Goal: Task Accomplishment & Management: Manage account settings

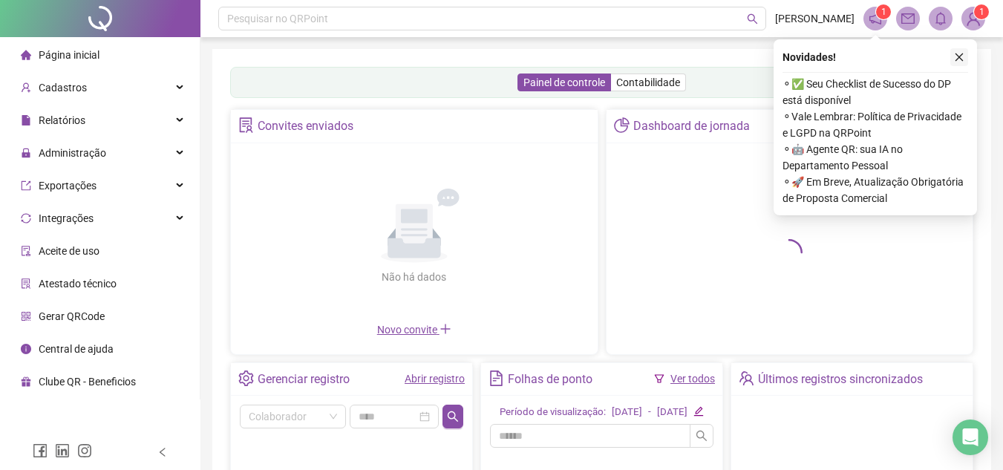
click at [961, 53] on icon "close" at bounding box center [959, 57] width 10 height 10
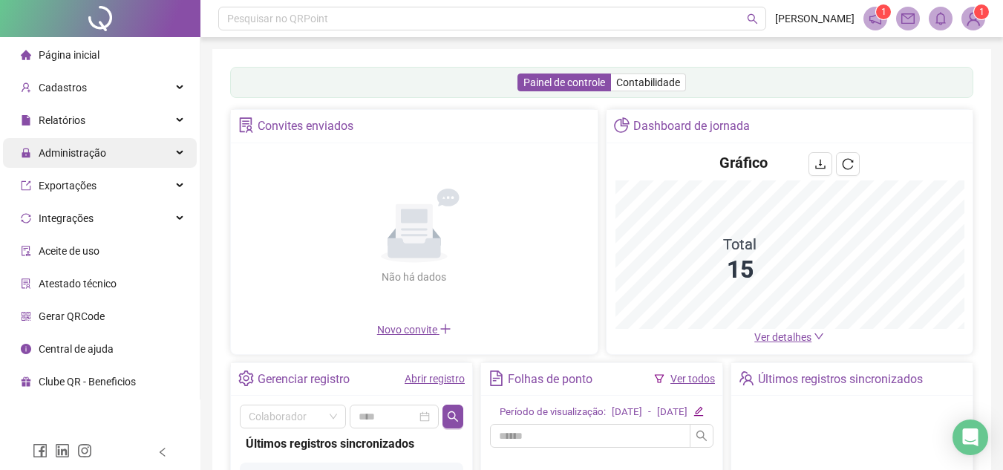
click at [62, 141] on span "Administração" at bounding box center [63, 153] width 85 height 30
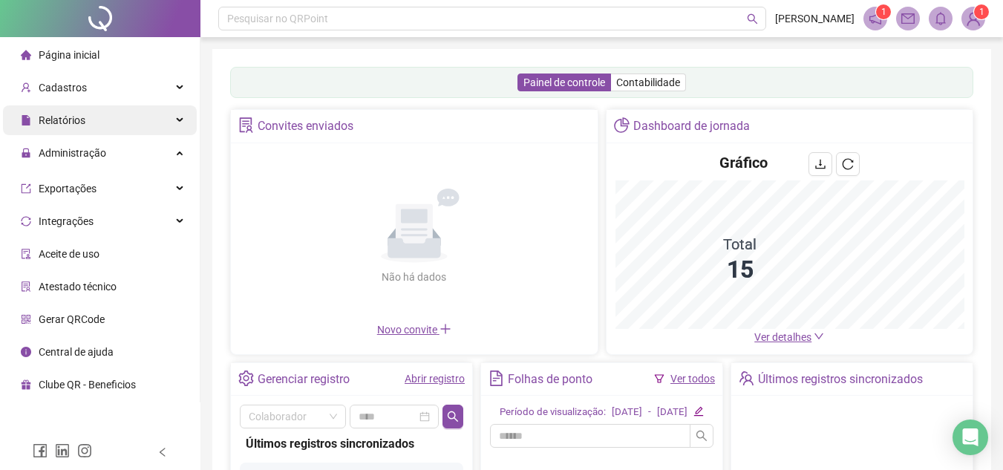
click at [78, 161] on span "Administração" at bounding box center [63, 153] width 85 height 30
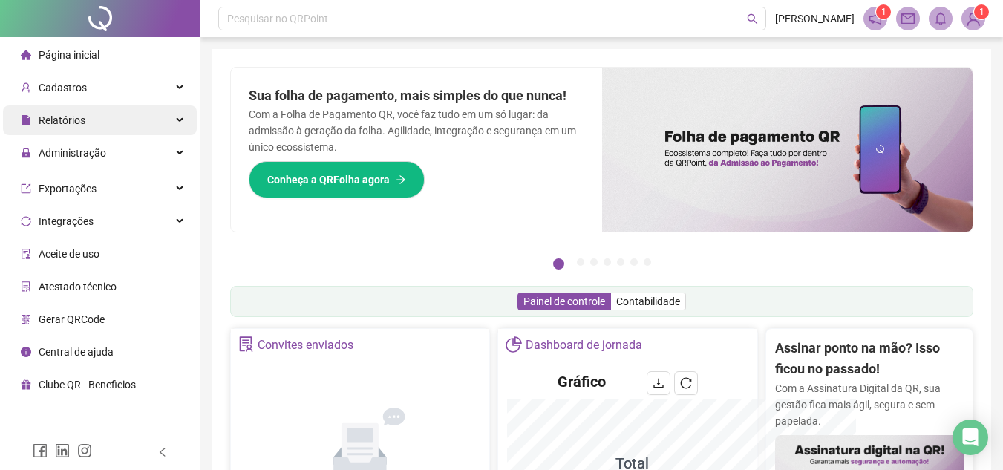
click at [175, 121] on div "Relatórios" at bounding box center [100, 120] width 194 height 30
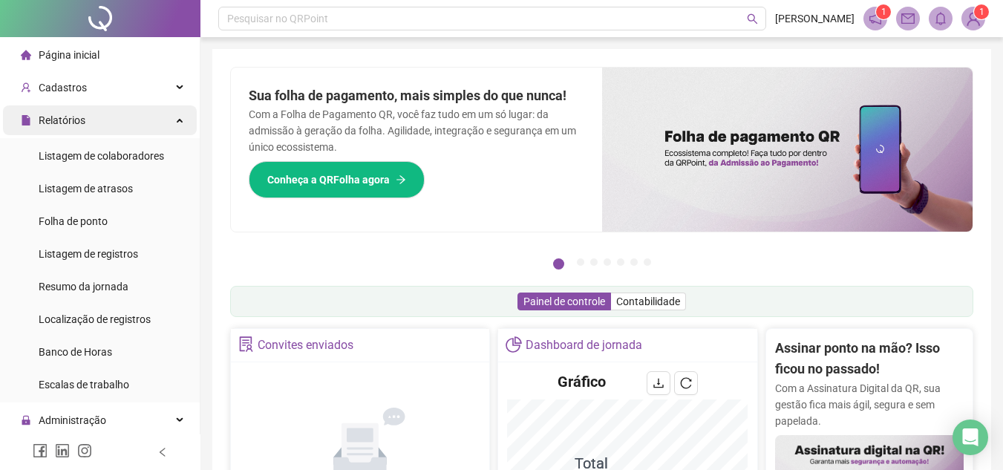
click at [93, 133] on div "Relatórios" at bounding box center [100, 120] width 194 height 30
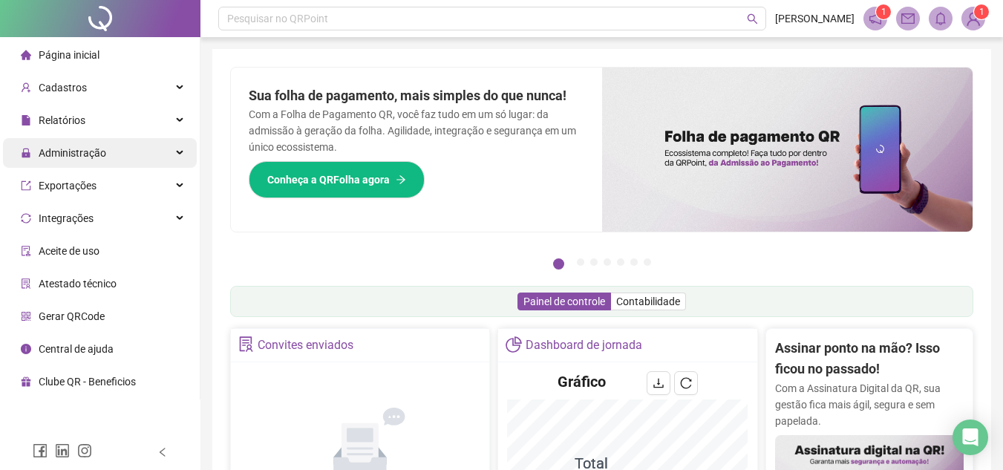
click at [89, 160] on span "Administração" at bounding box center [63, 153] width 85 height 30
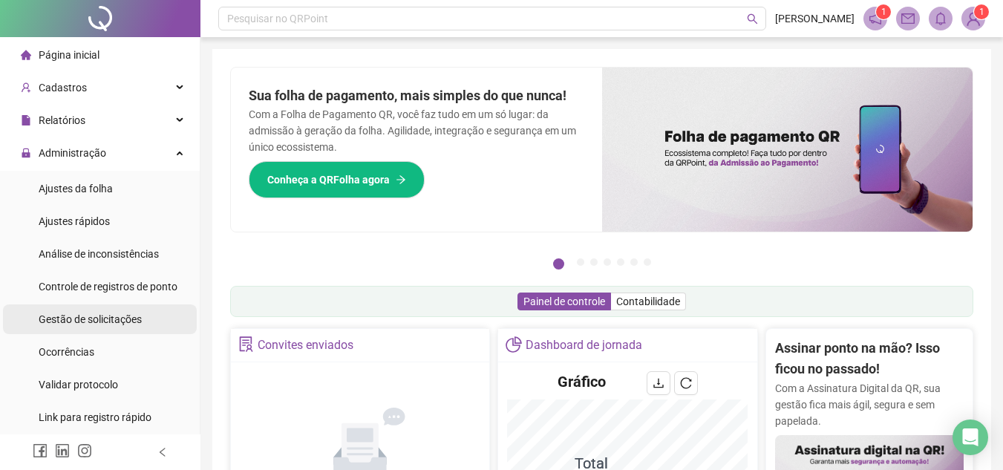
click at [81, 314] on span "Gestão de solicitações" at bounding box center [90, 319] width 103 height 12
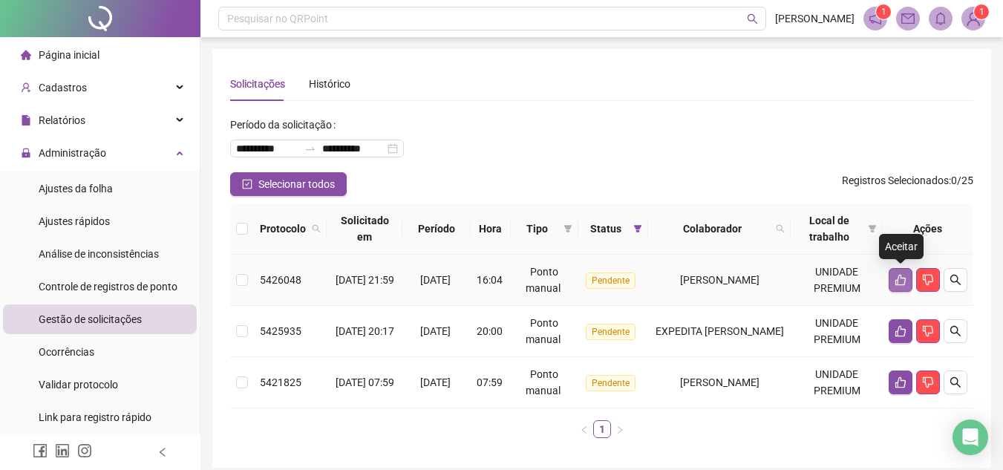
click at [892, 275] on button "button" at bounding box center [901, 280] width 24 height 24
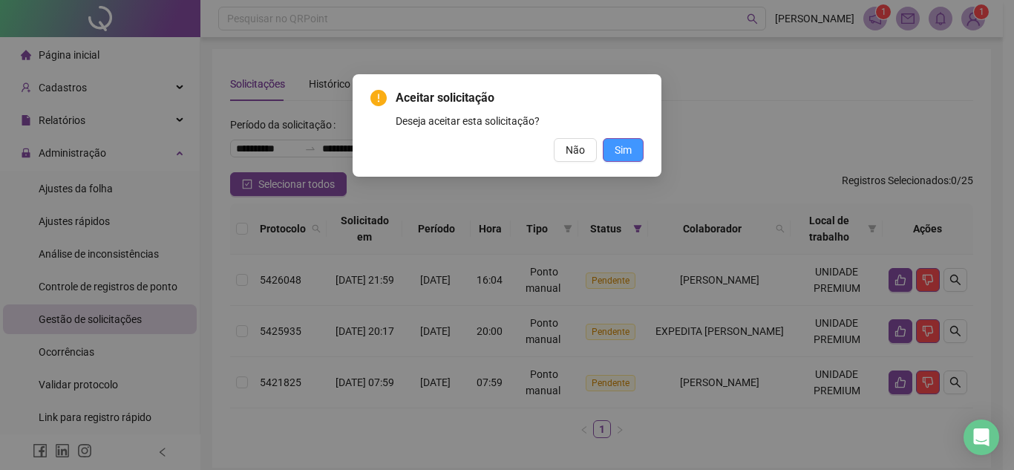
click at [623, 150] on span "Sim" at bounding box center [623, 150] width 17 height 16
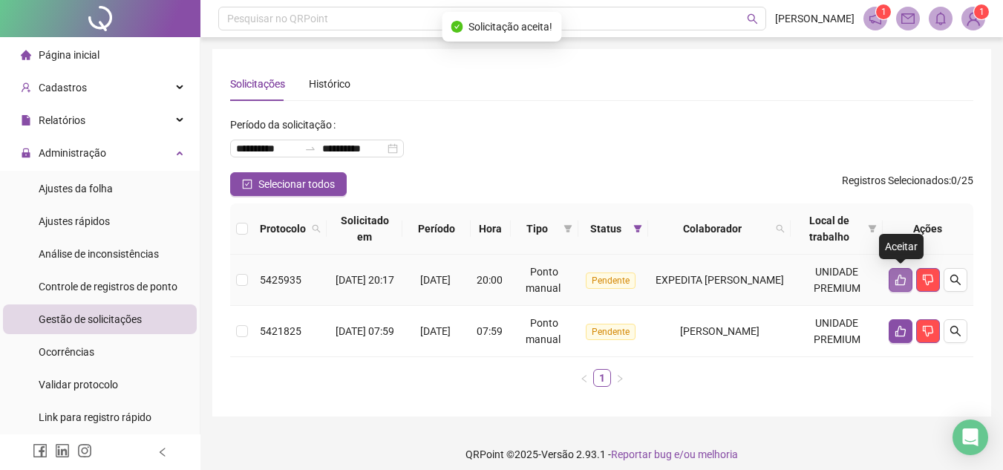
click at [899, 282] on icon "like" at bounding box center [901, 280] width 12 height 12
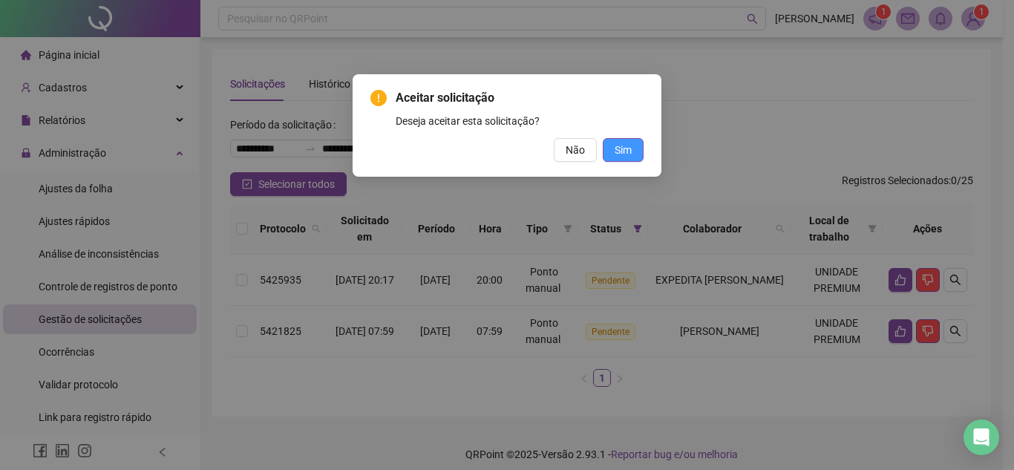
click at [619, 145] on span "Sim" at bounding box center [623, 150] width 17 height 16
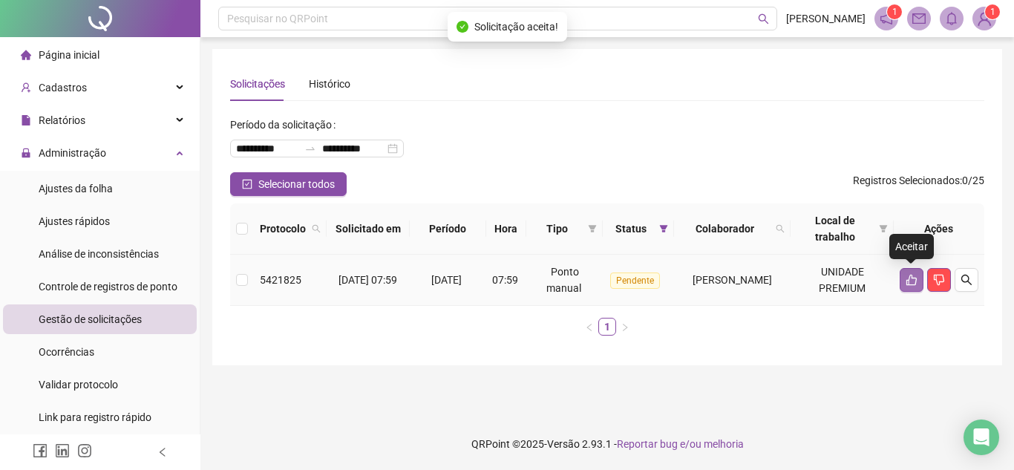
click at [907, 278] on icon "like" at bounding box center [912, 280] width 12 height 12
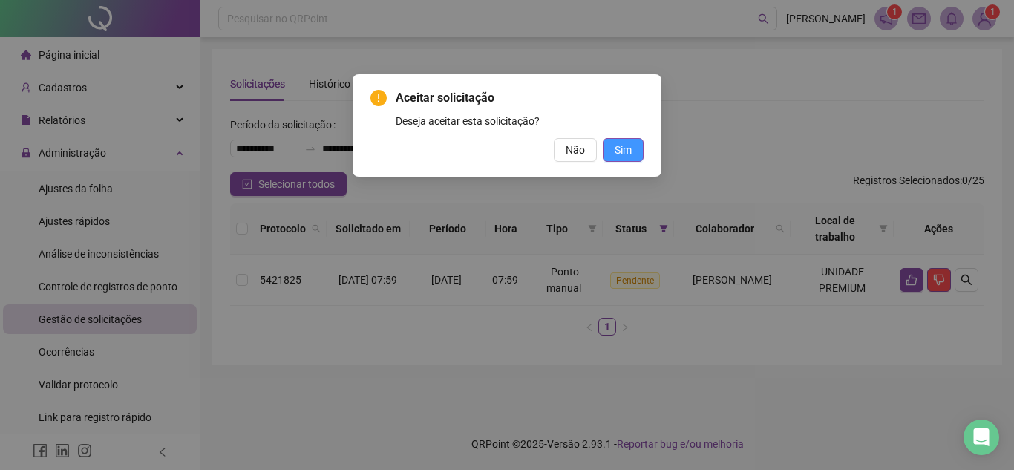
click at [638, 154] on button "Sim" at bounding box center [623, 150] width 41 height 24
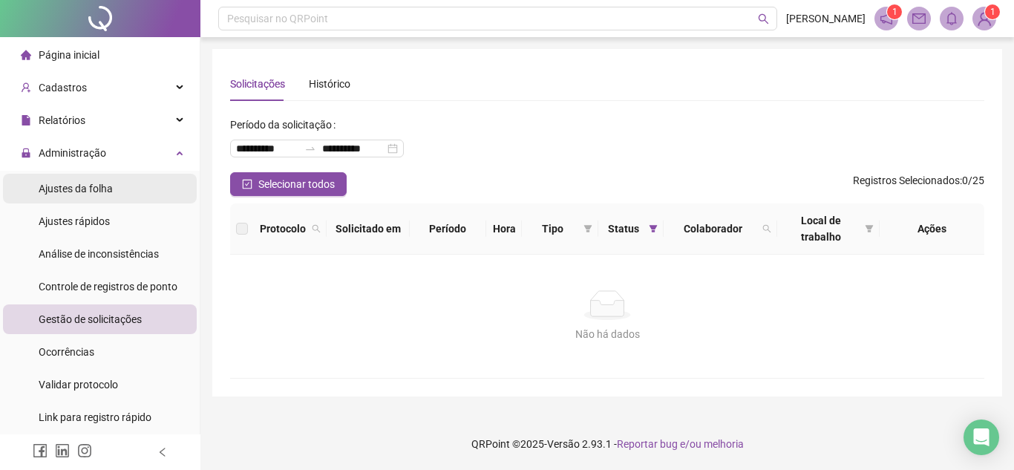
click at [101, 194] on span "Ajustes da folha" at bounding box center [76, 189] width 74 height 12
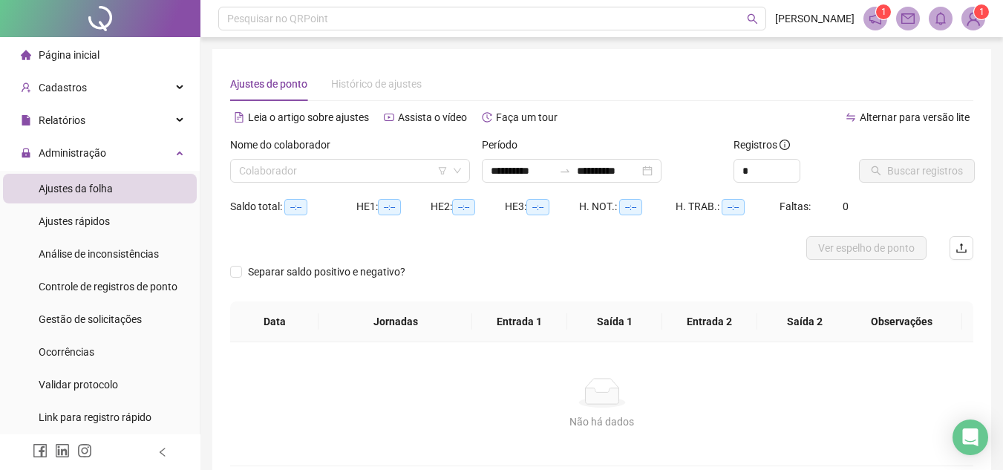
type input "**********"
click at [347, 162] on input "search" at bounding box center [343, 171] width 209 height 22
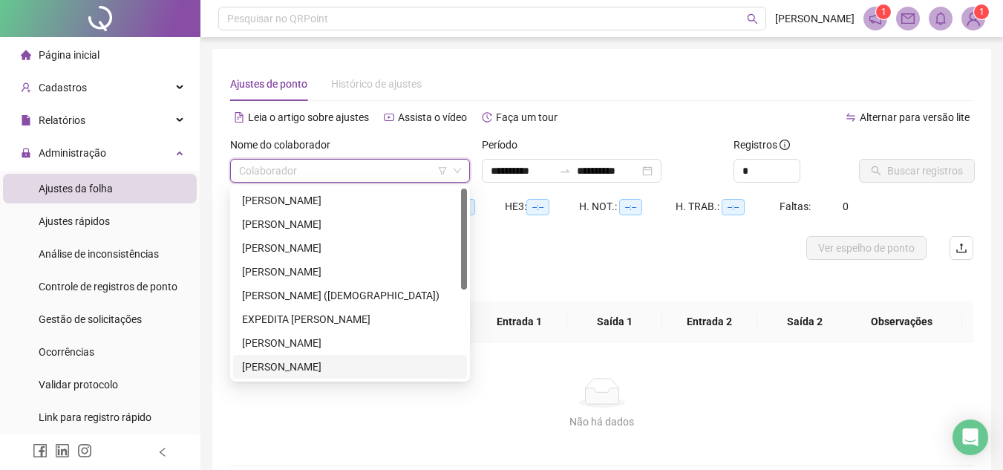
click at [316, 366] on div "[PERSON_NAME]" at bounding box center [350, 367] width 216 height 16
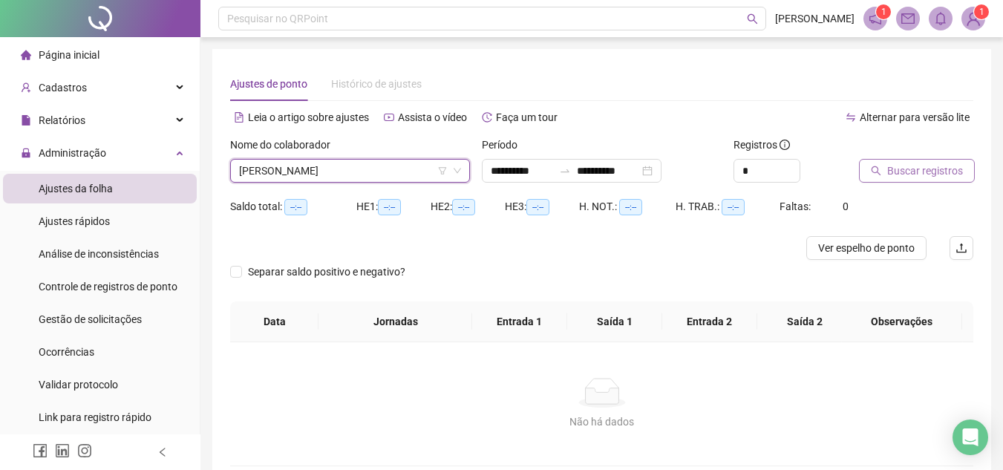
click at [929, 181] on button "Buscar registros" at bounding box center [917, 171] width 116 height 24
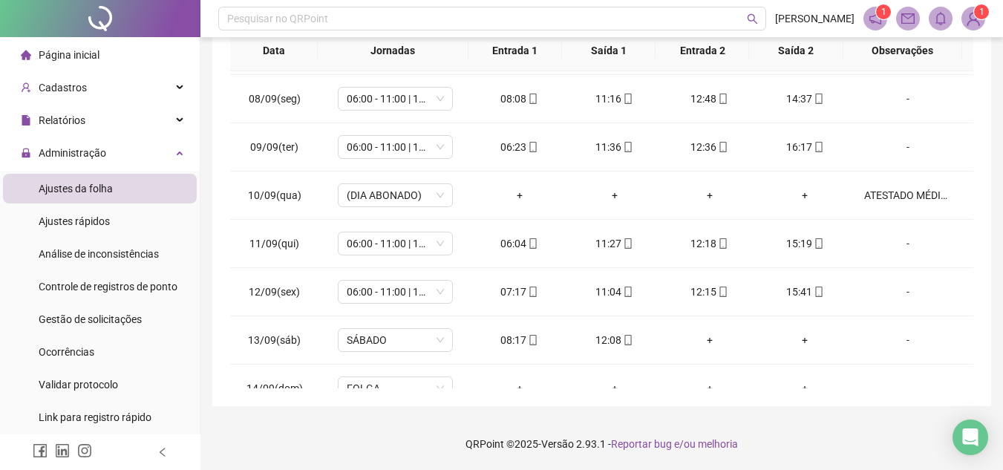
scroll to position [503, 0]
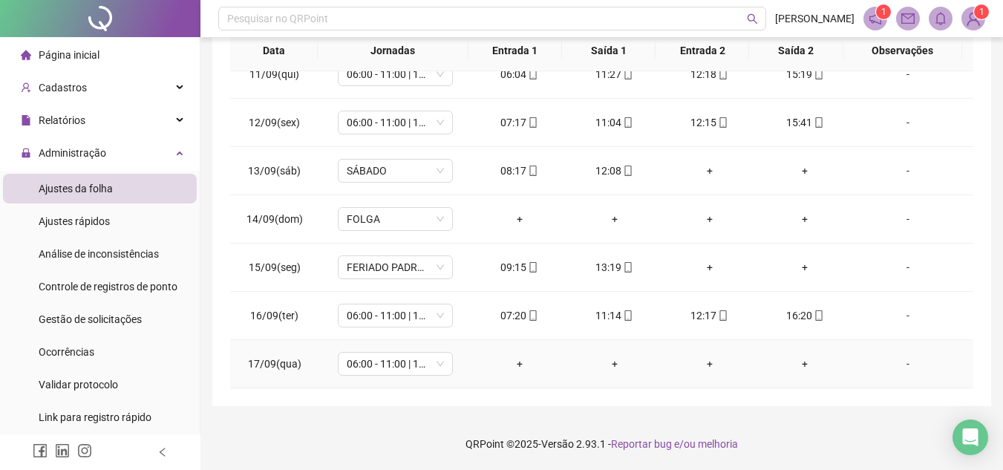
click at [894, 367] on div "-" at bounding box center [908, 364] width 88 height 16
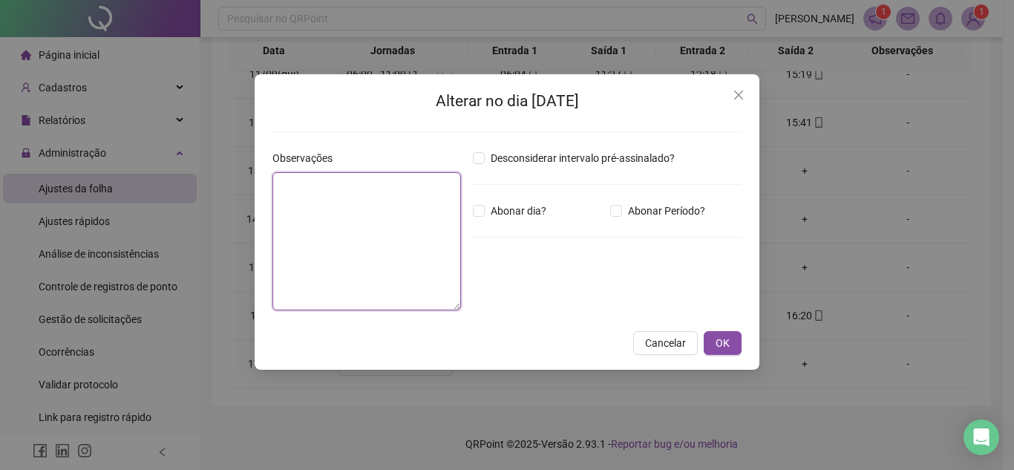
click at [339, 238] on textarea at bounding box center [366, 241] width 189 height 138
type textarea "**********"
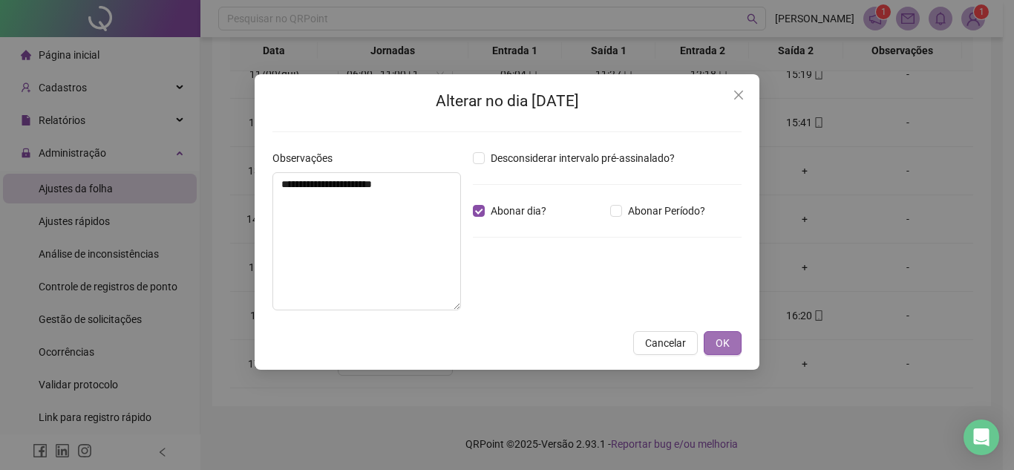
click at [722, 353] on button "OK" at bounding box center [723, 343] width 38 height 24
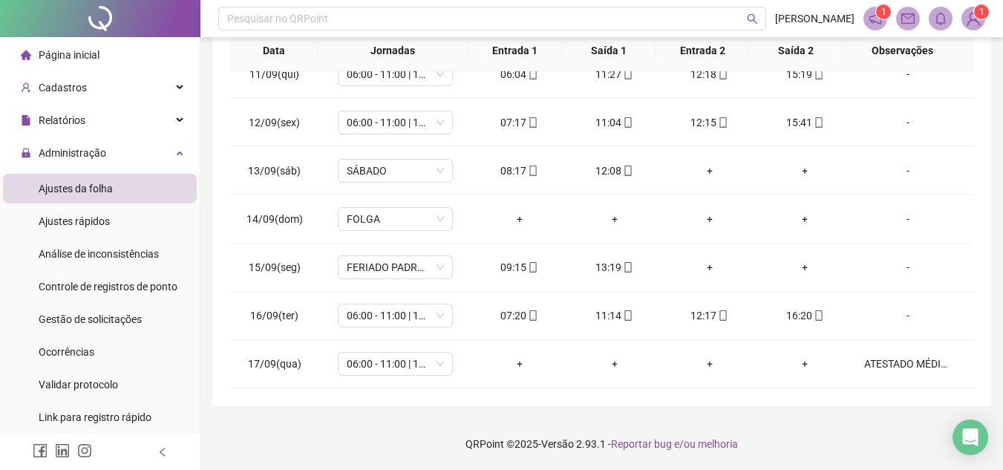
scroll to position [39, 0]
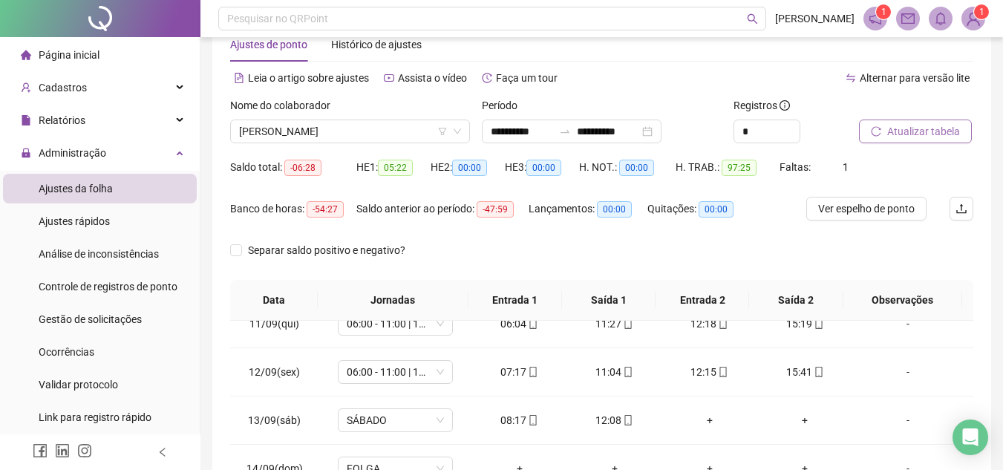
click at [920, 127] on span "Atualizar tabela" at bounding box center [923, 131] width 73 height 16
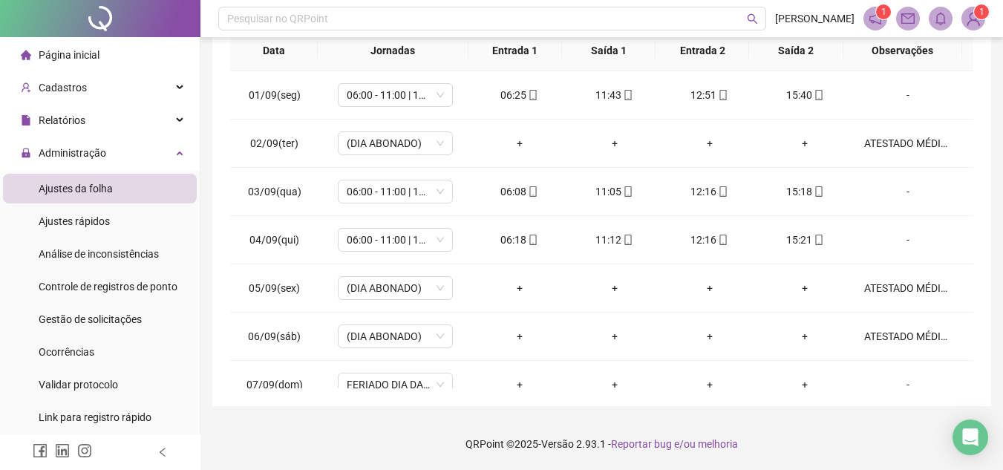
scroll to position [0, 0]
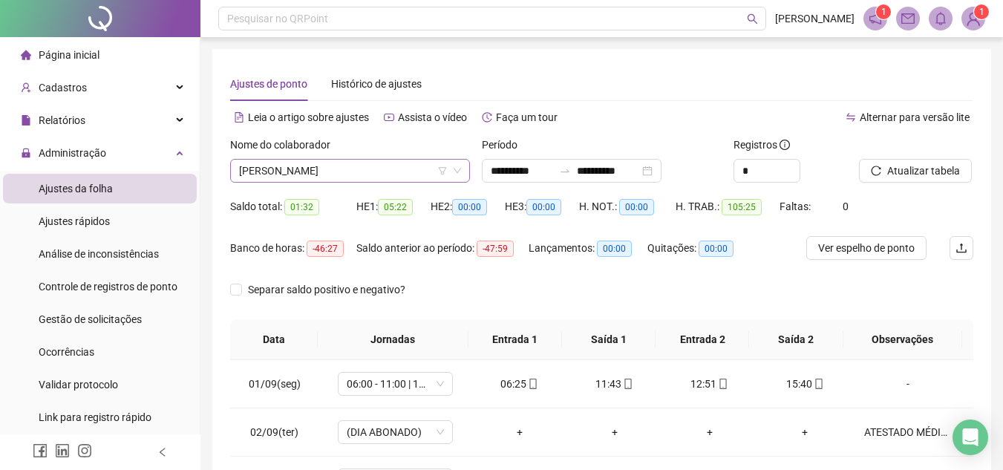
click at [365, 170] on span "[PERSON_NAME]" at bounding box center [350, 171] width 222 height 22
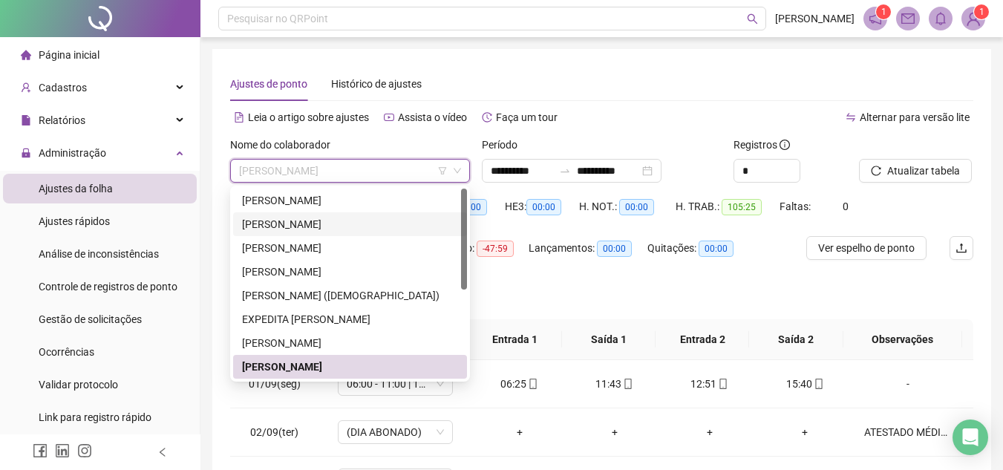
click at [354, 218] on div "[PERSON_NAME]" at bounding box center [350, 224] width 216 height 16
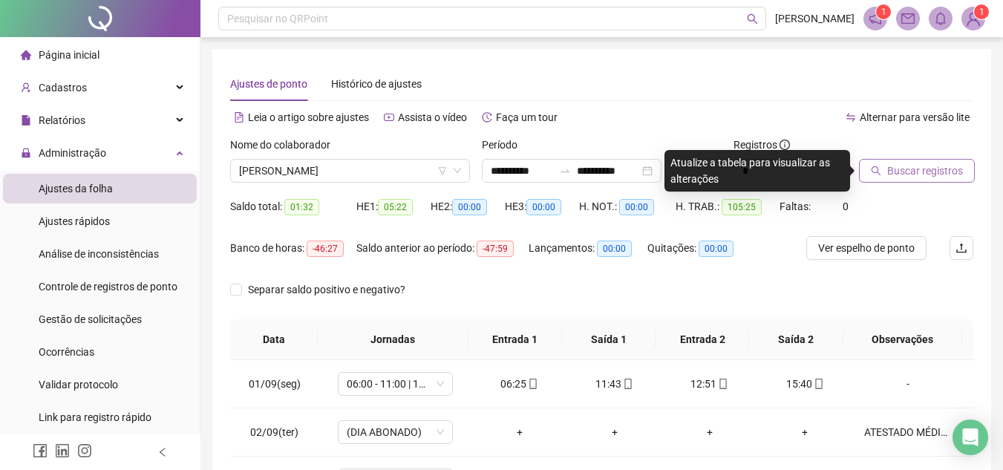
click at [898, 164] on span "Buscar registros" at bounding box center [925, 171] width 76 height 16
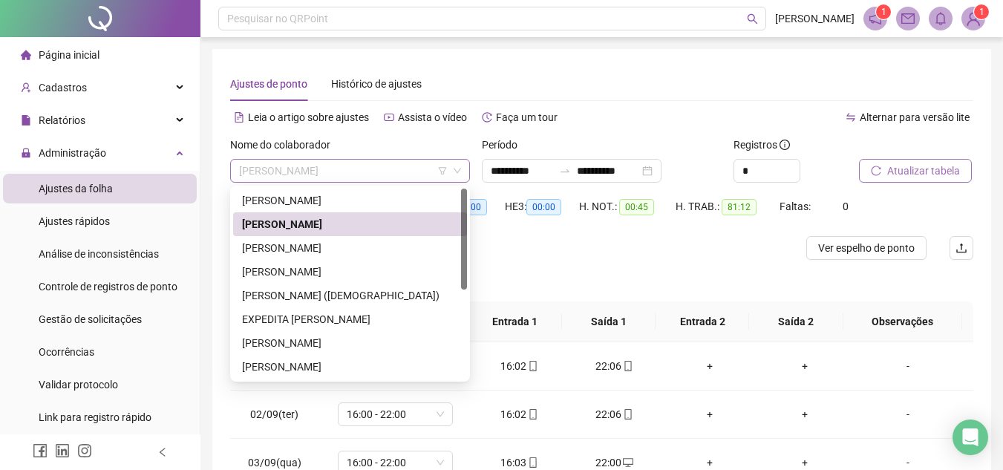
click at [346, 177] on span "[PERSON_NAME]" at bounding box center [350, 171] width 222 height 22
click at [324, 270] on div "[PERSON_NAME]" at bounding box center [350, 272] width 216 height 16
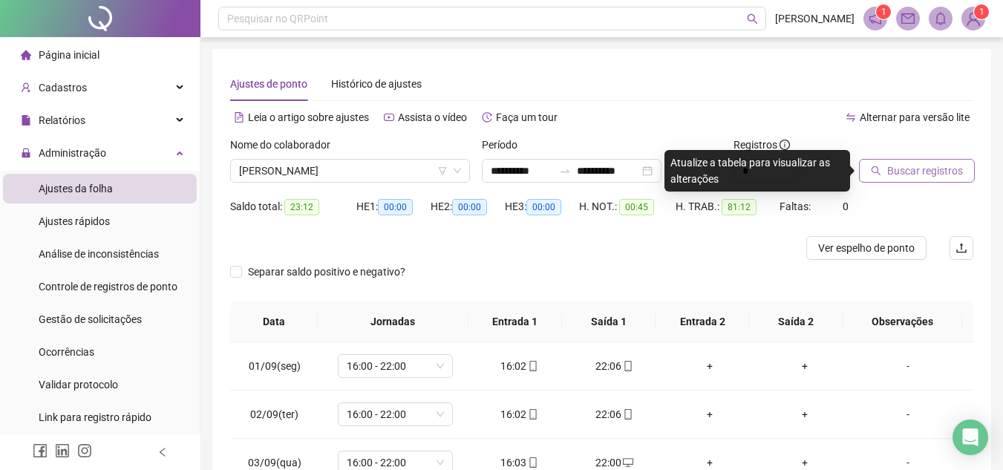
click at [939, 170] on span "Buscar registros" at bounding box center [925, 171] width 76 height 16
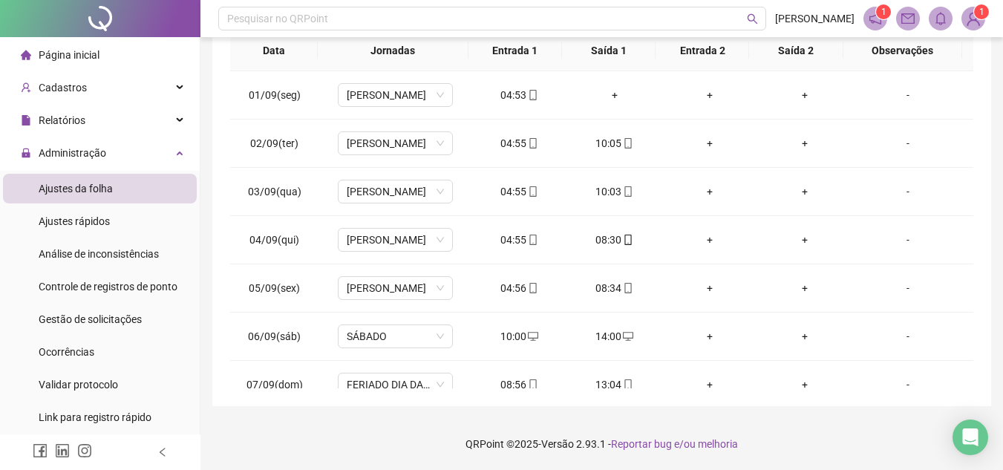
scroll to position [129, 0]
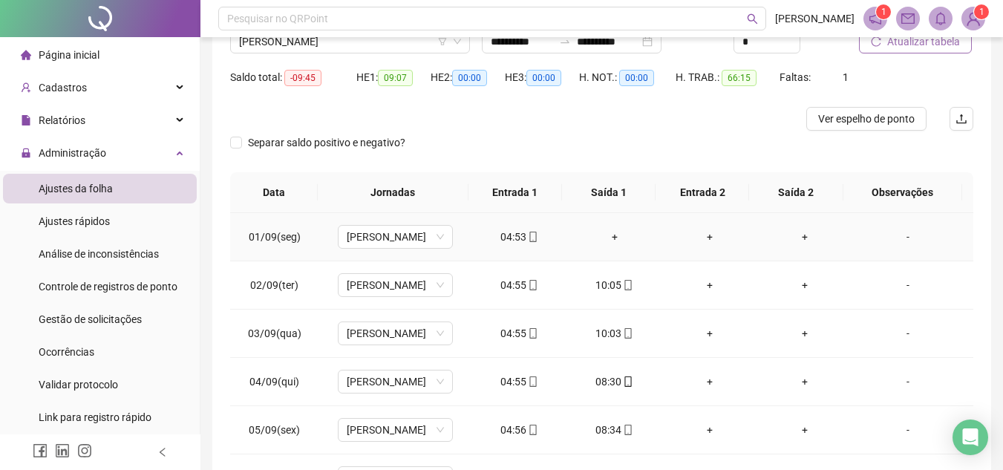
click at [613, 235] on div "+" at bounding box center [614, 237] width 71 height 16
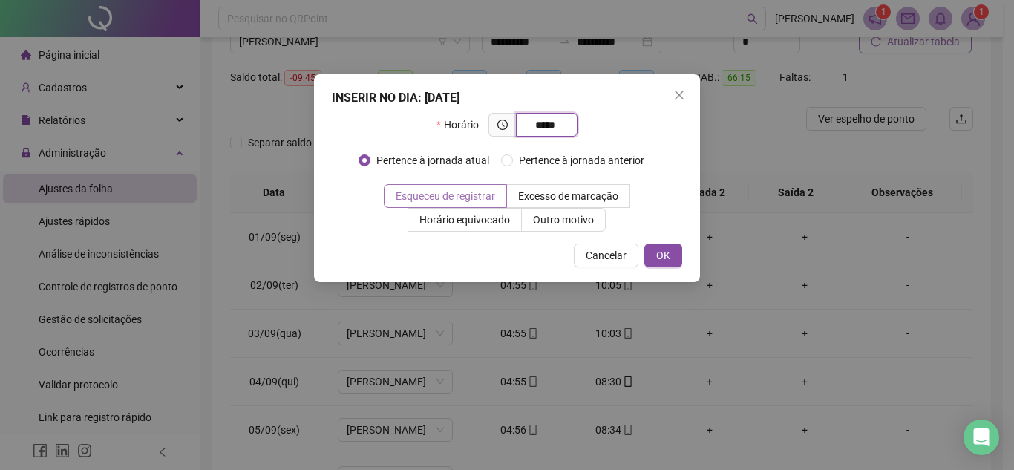
type input "*****"
click at [481, 192] on span "Esqueceu de registrar" at bounding box center [445, 196] width 99 height 12
click at [657, 252] on span "OK" at bounding box center [663, 255] width 14 height 16
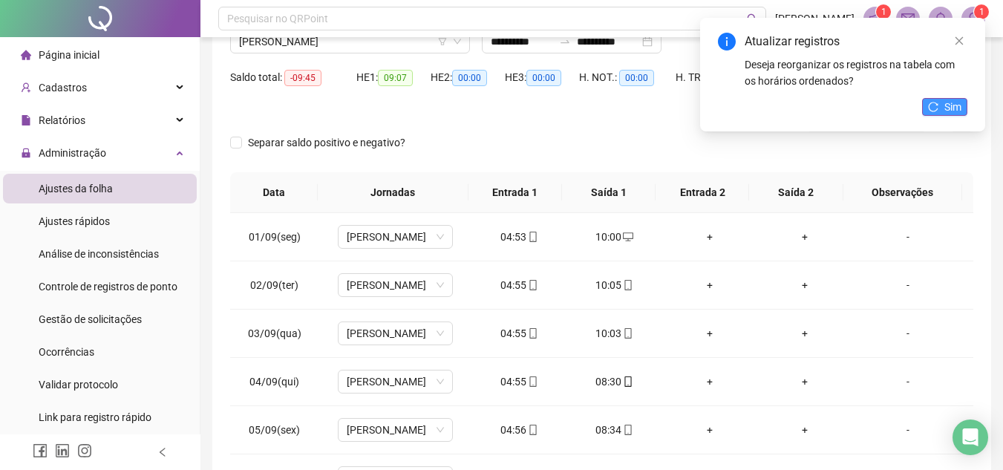
click at [967, 108] on button "Sim" at bounding box center [944, 107] width 45 height 18
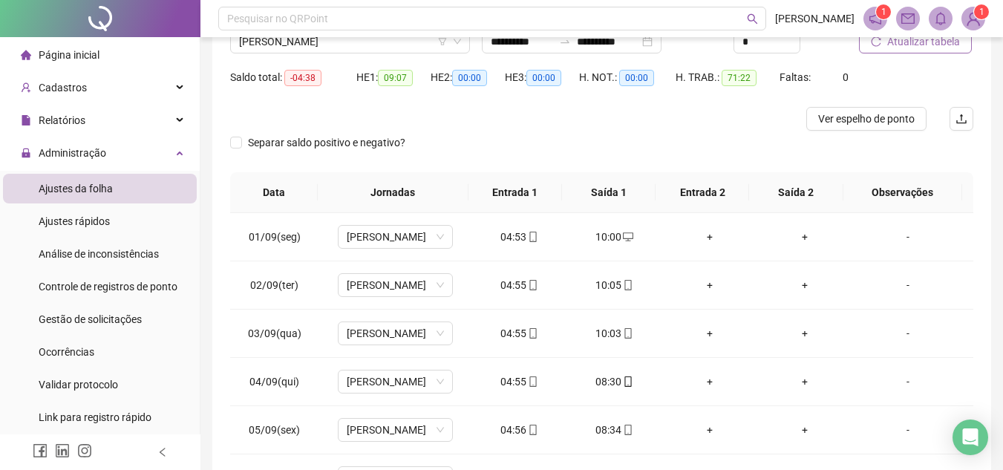
scroll to position [0, 0]
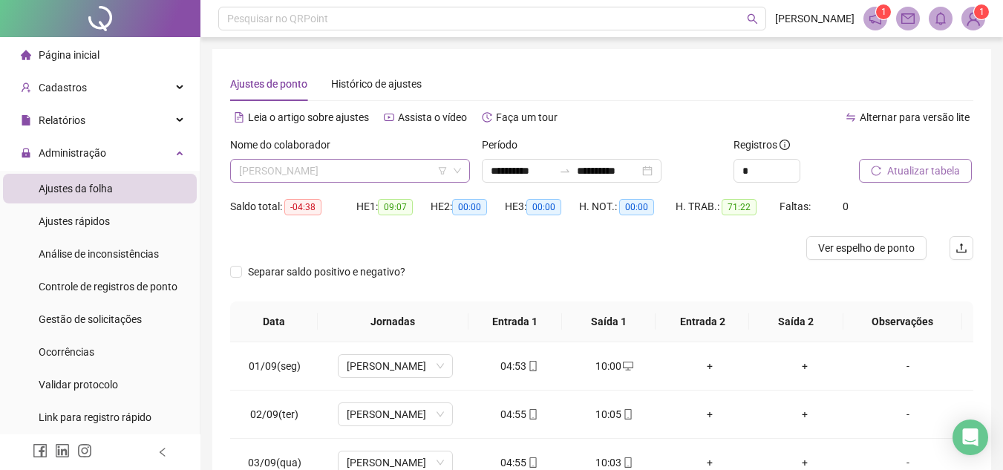
click at [349, 180] on span "[PERSON_NAME]" at bounding box center [350, 171] width 222 height 22
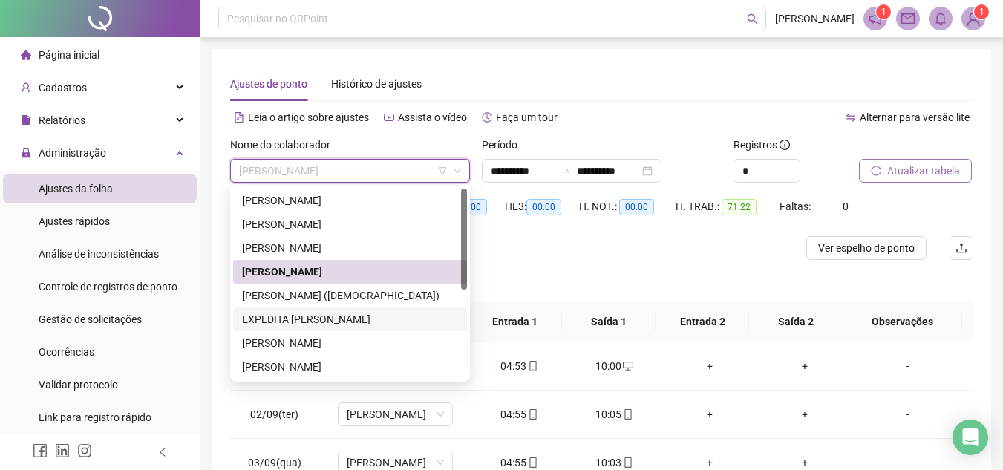
click at [325, 318] on div "EXPEDITA [PERSON_NAME]" at bounding box center [350, 319] width 216 height 16
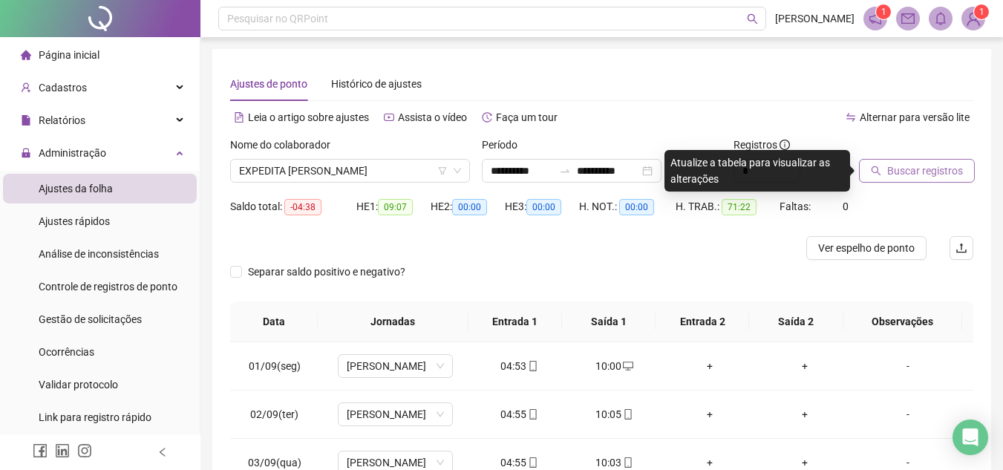
click at [907, 167] on span "Buscar registros" at bounding box center [925, 171] width 76 height 16
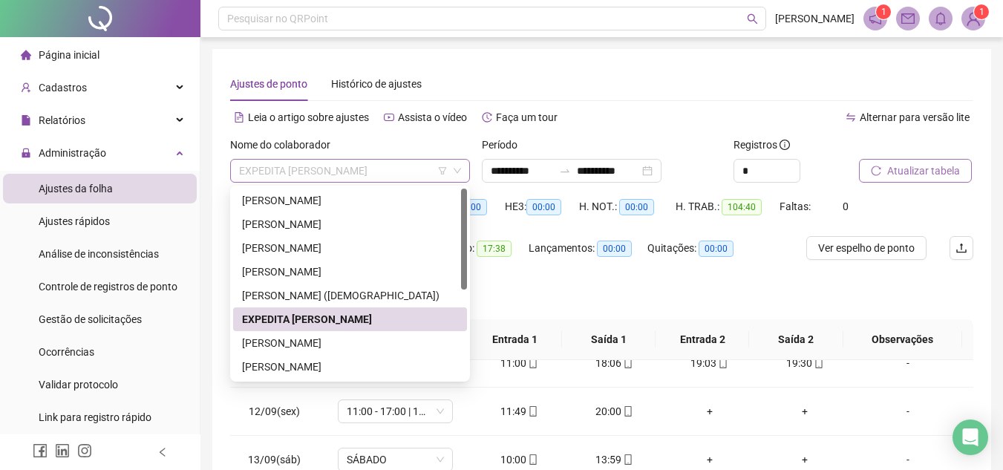
click at [337, 168] on span "EXPEDITA [PERSON_NAME]" at bounding box center [350, 171] width 222 height 22
click at [297, 342] on div "[PERSON_NAME]" at bounding box center [350, 343] width 216 height 16
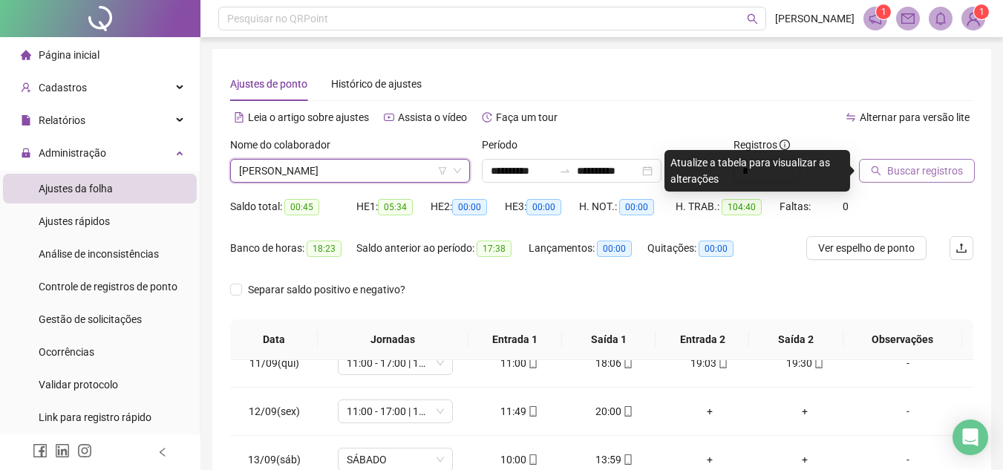
click at [941, 166] on span "Buscar registros" at bounding box center [925, 171] width 76 height 16
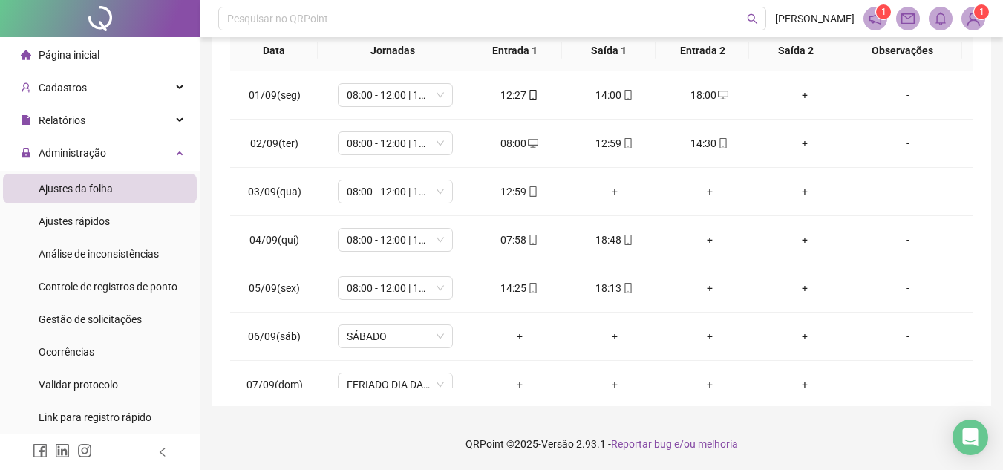
scroll to position [503, 0]
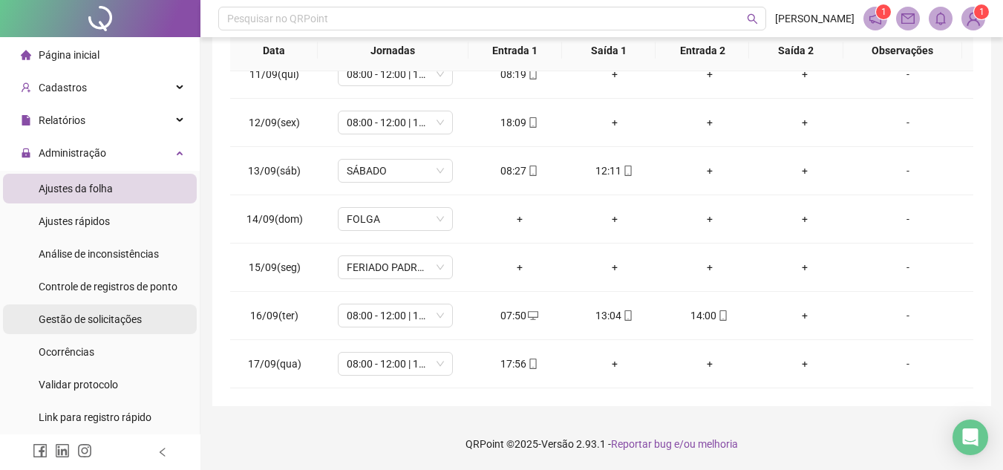
click at [82, 316] on span "Gestão de solicitações" at bounding box center [90, 319] width 103 height 12
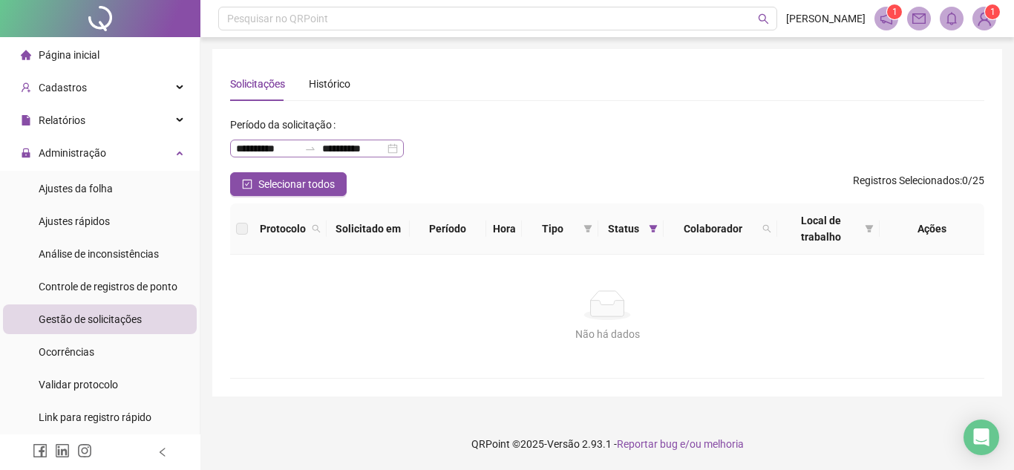
click at [404, 144] on div "**********" at bounding box center [317, 149] width 174 height 18
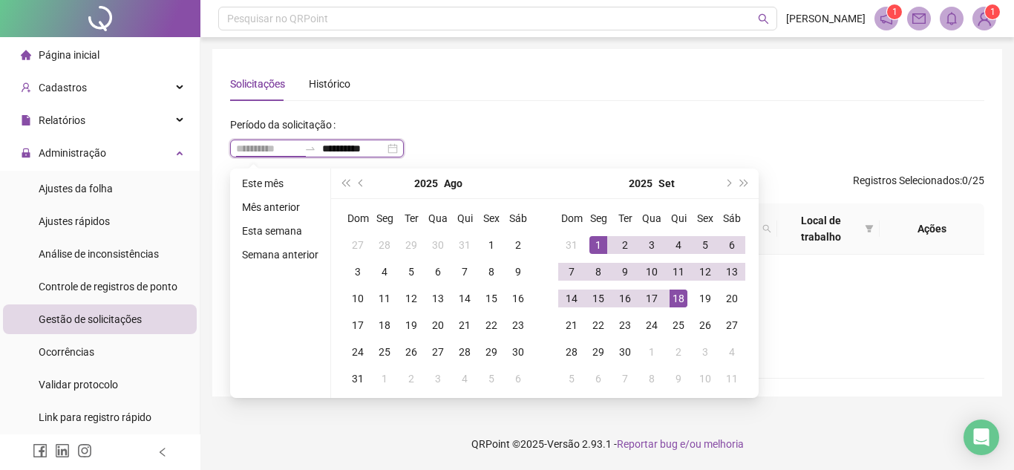
type input "**********"
click at [599, 240] on div "1" at bounding box center [599, 245] width 18 height 18
type input "**********"
click at [688, 298] on td "18" at bounding box center [678, 298] width 27 height 27
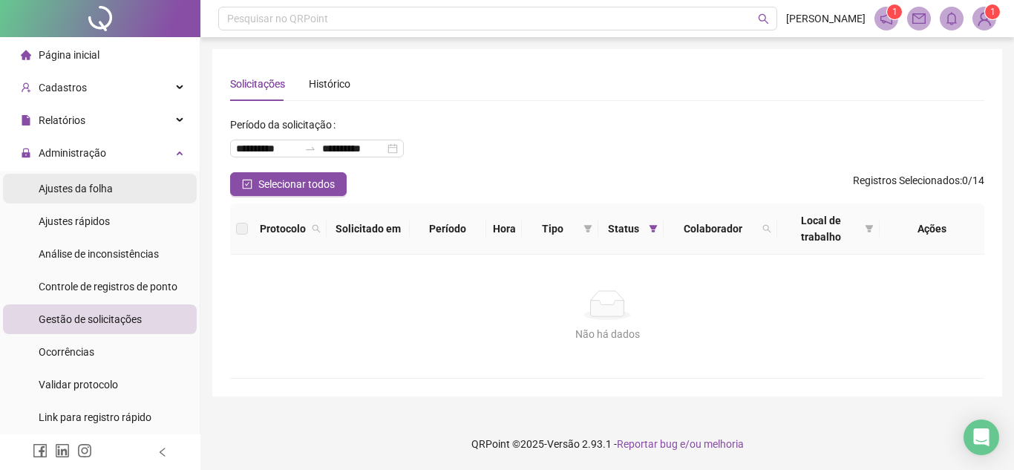
click at [91, 192] on span "Ajustes da folha" at bounding box center [76, 189] width 74 height 12
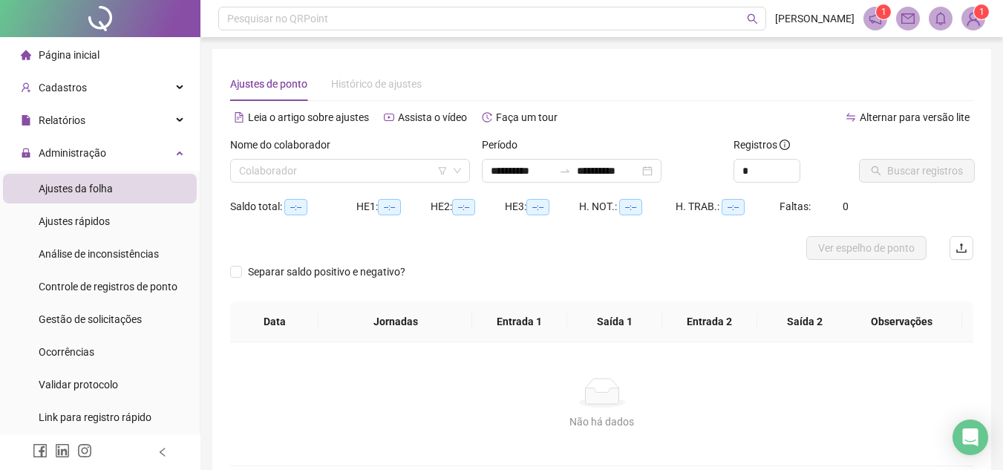
type input "**********"
